Goal: Check status: Check status

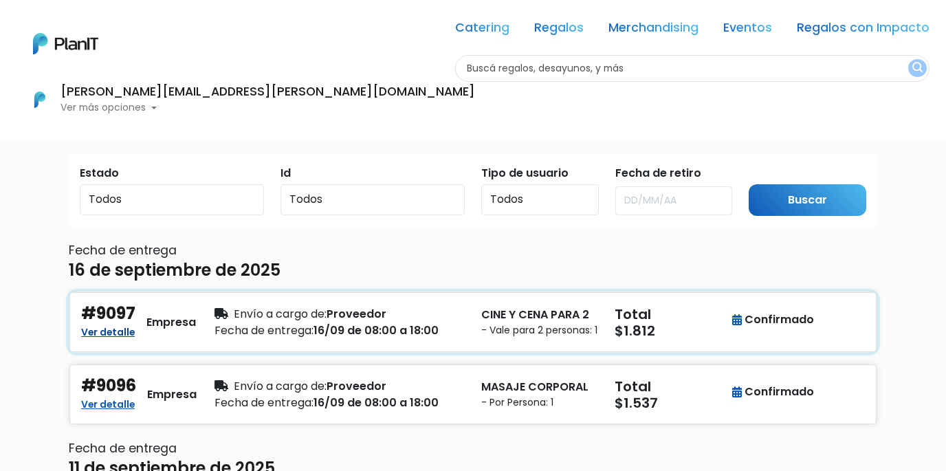
click at [113, 339] on link "Ver detalle" at bounding box center [108, 331] width 54 height 17
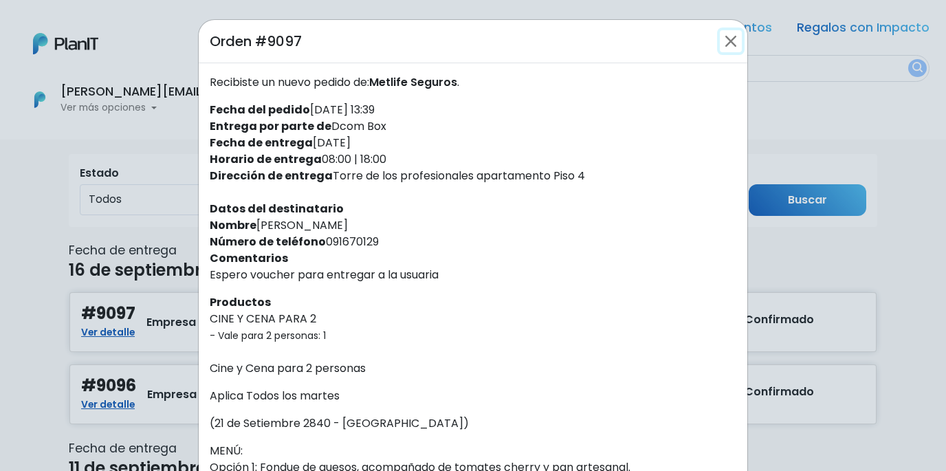
click at [730, 47] on button "Close" at bounding box center [731, 41] width 22 height 22
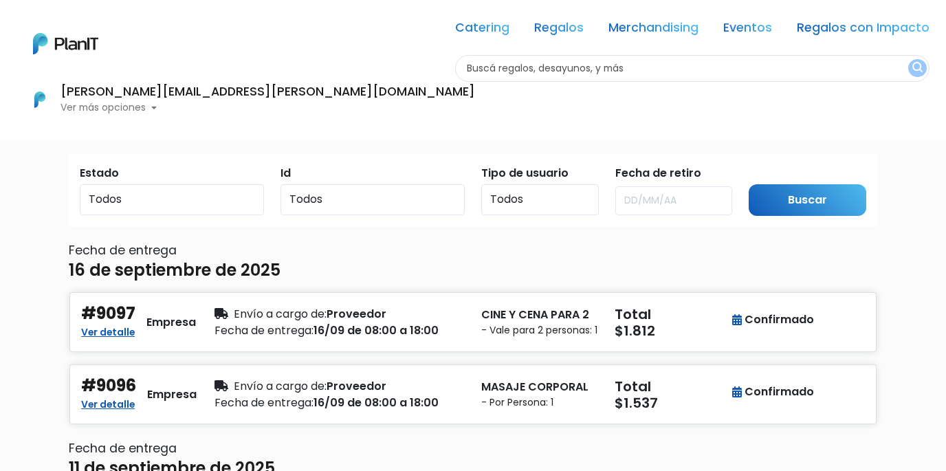
click at [475, 103] on p "Ver más opciones" at bounding box center [268, 108] width 415 height 10
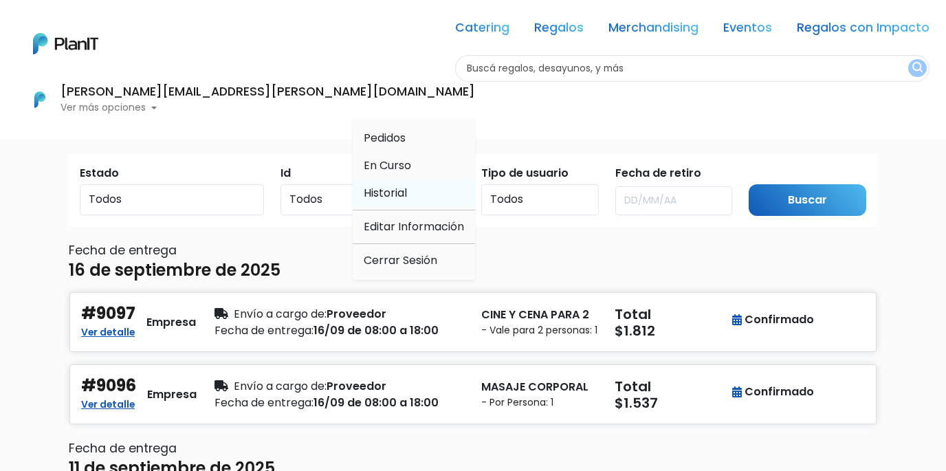
click at [407, 185] on span "Historial" at bounding box center [385, 193] width 43 height 16
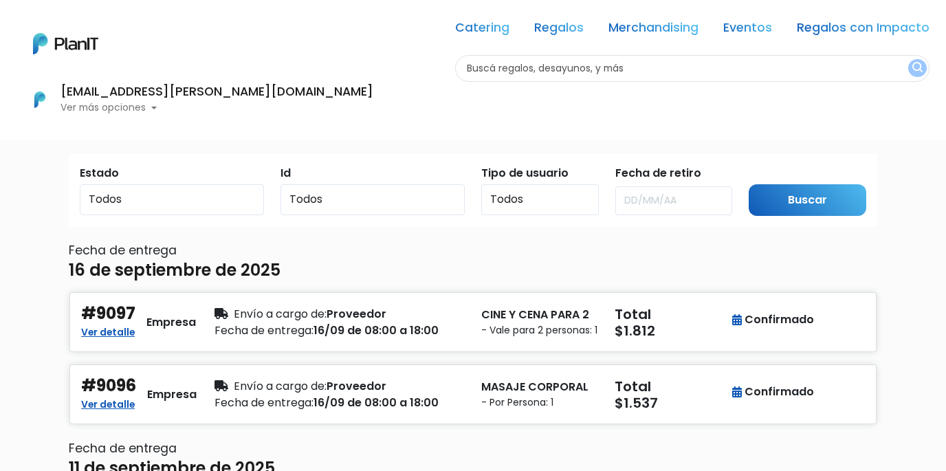
click at [373, 103] on p "Ver más opciones" at bounding box center [217, 108] width 313 height 10
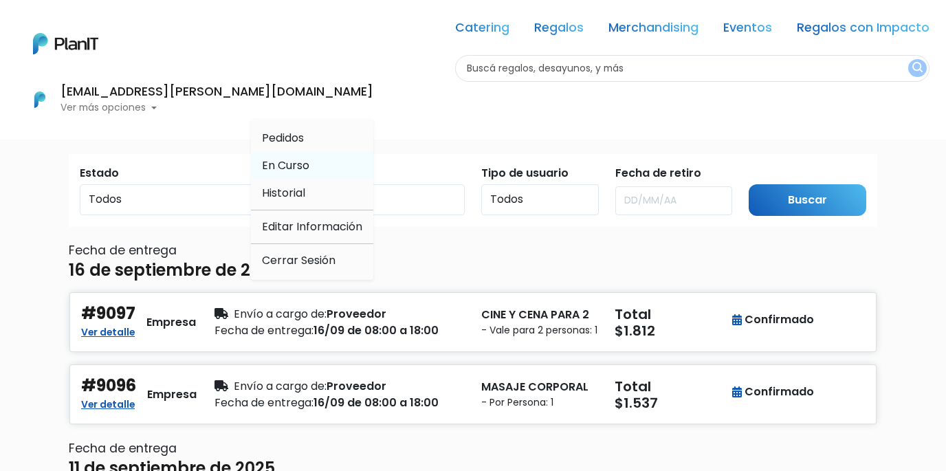
click at [310, 158] on span "En Curso" at bounding box center [285, 166] width 47 height 16
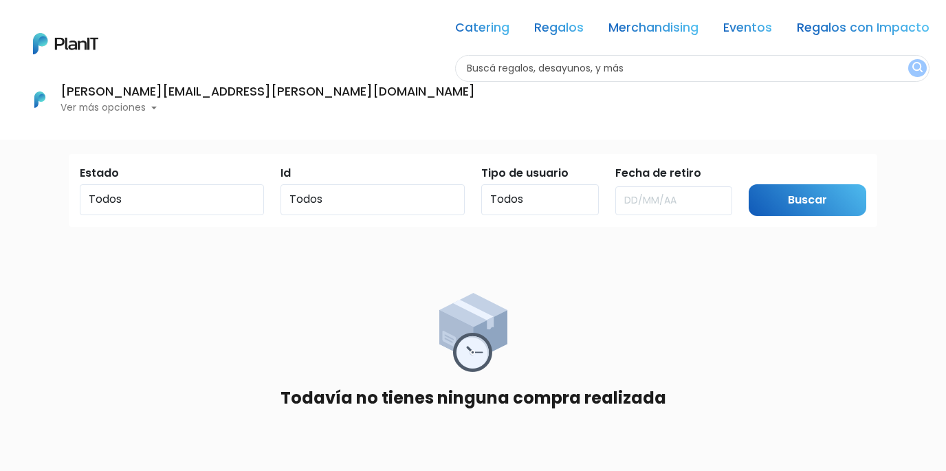
click at [475, 103] on p "Ver más opciones" at bounding box center [268, 108] width 415 height 10
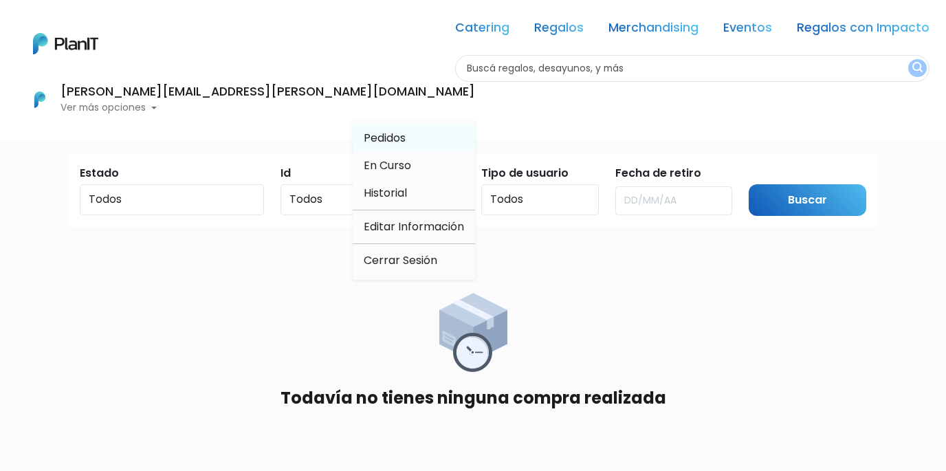
click at [406, 130] on span "Pedidos" at bounding box center [385, 138] width 42 height 16
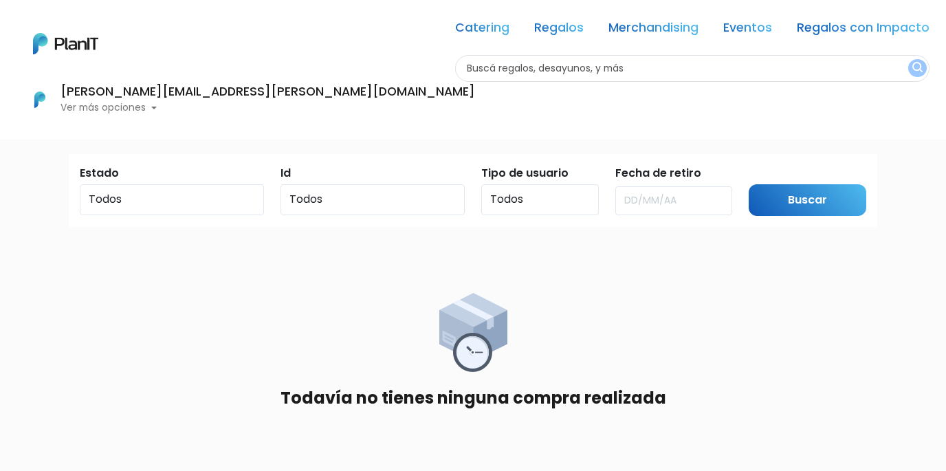
click at [475, 103] on p "Ver más opciones" at bounding box center [268, 108] width 415 height 10
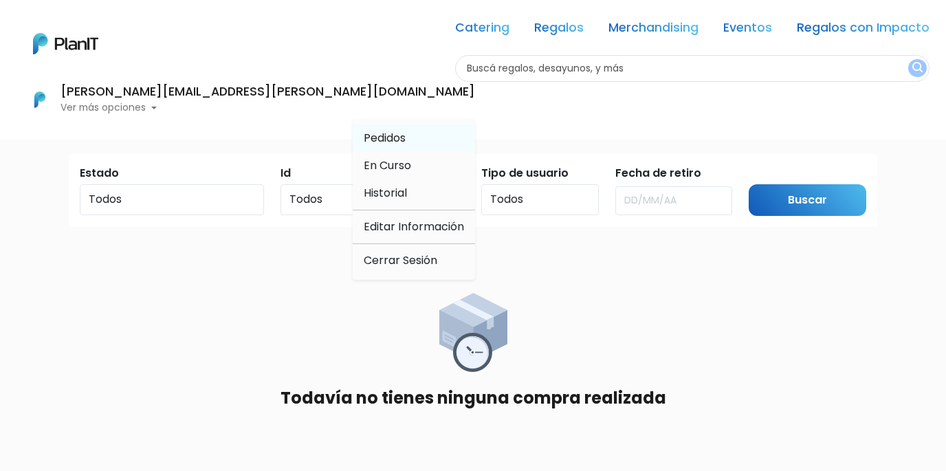
click at [406, 130] on span "Pedidos" at bounding box center [385, 138] width 42 height 16
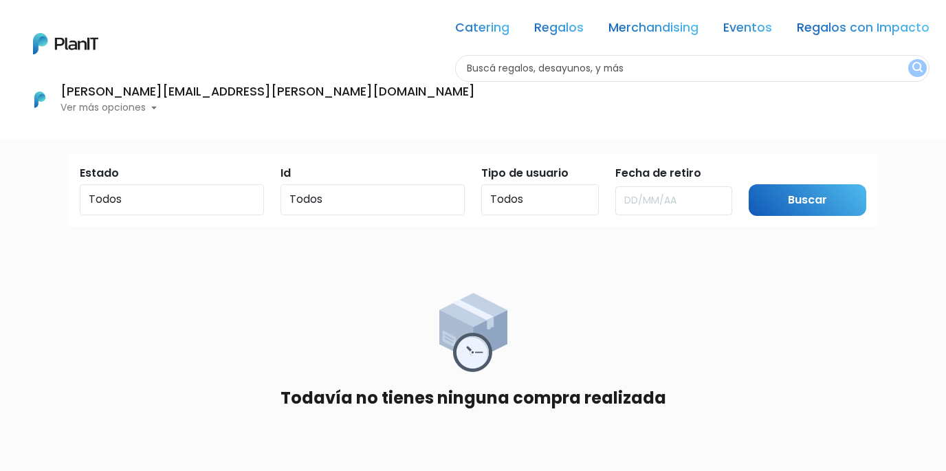
click at [475, 103] on p "Ver más opciones" at bounding box center [268, 108] width 415 height 10
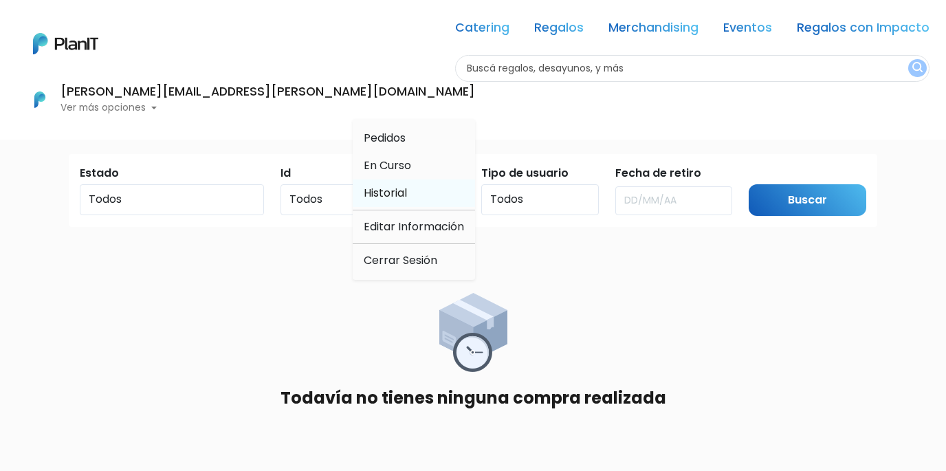
click at [407, 185] on span "Historial" at bounding box center [385, 193] width 43 height 16
